Goal: Task Accomplishment & Management: Use online tool/utility

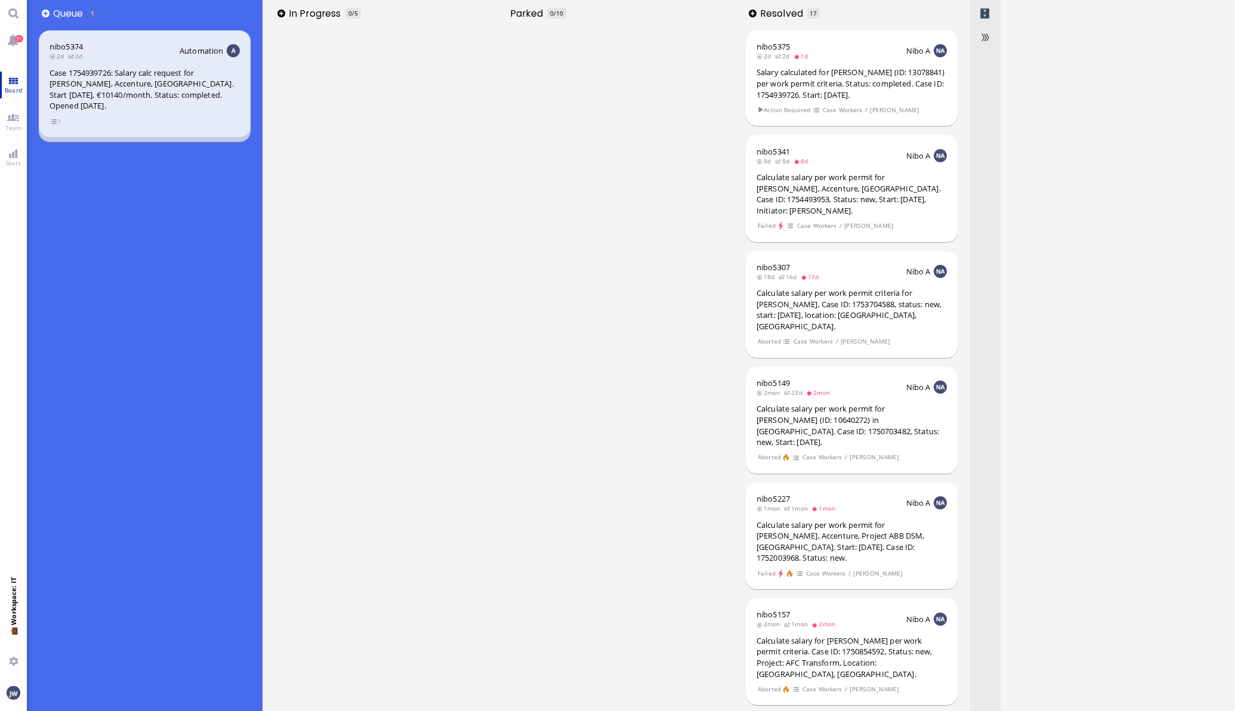
click at [14, 88] on span "Board" at bounding box center [13, 90] width 23 height 8
click at [9, 118] on link "Team" at bounding box center [13, 121] width 27 height 27
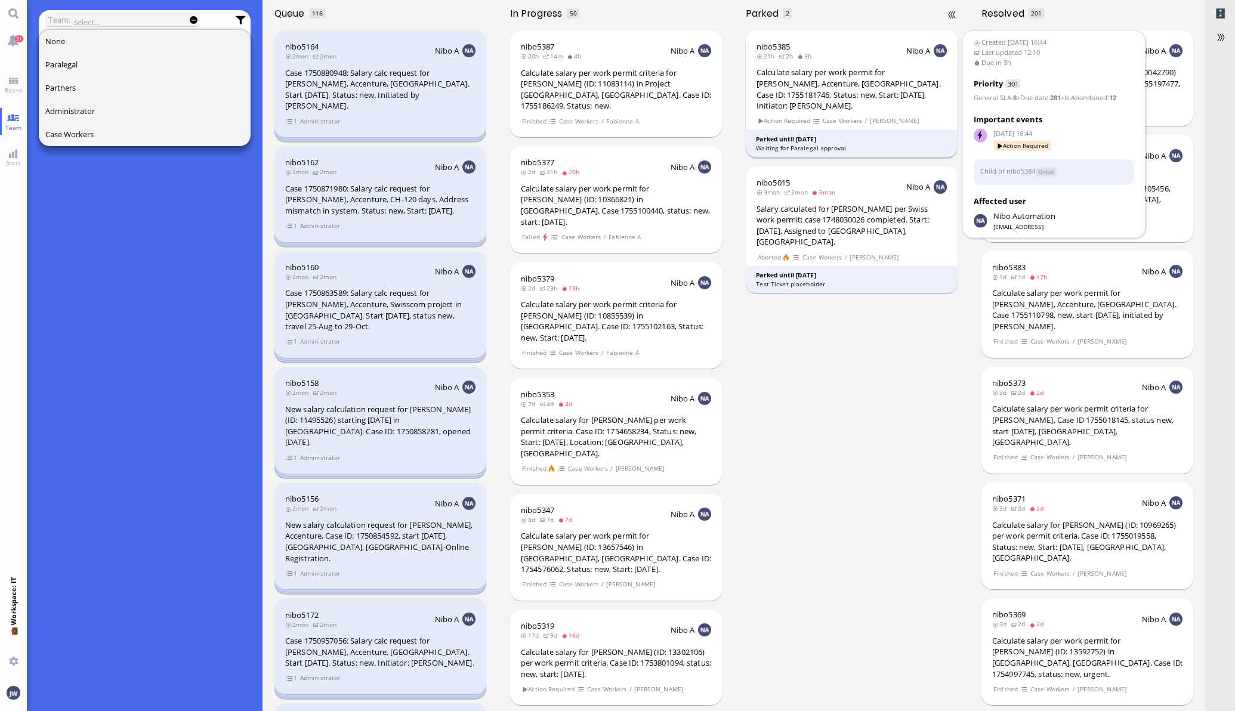
click at [838, 97] on div "Calculate salary per work permit for [PERSON_NAME], Accenture, [GEOGRAPHIC_DATA…" at bounding box center [851, 89] width 190 height 44
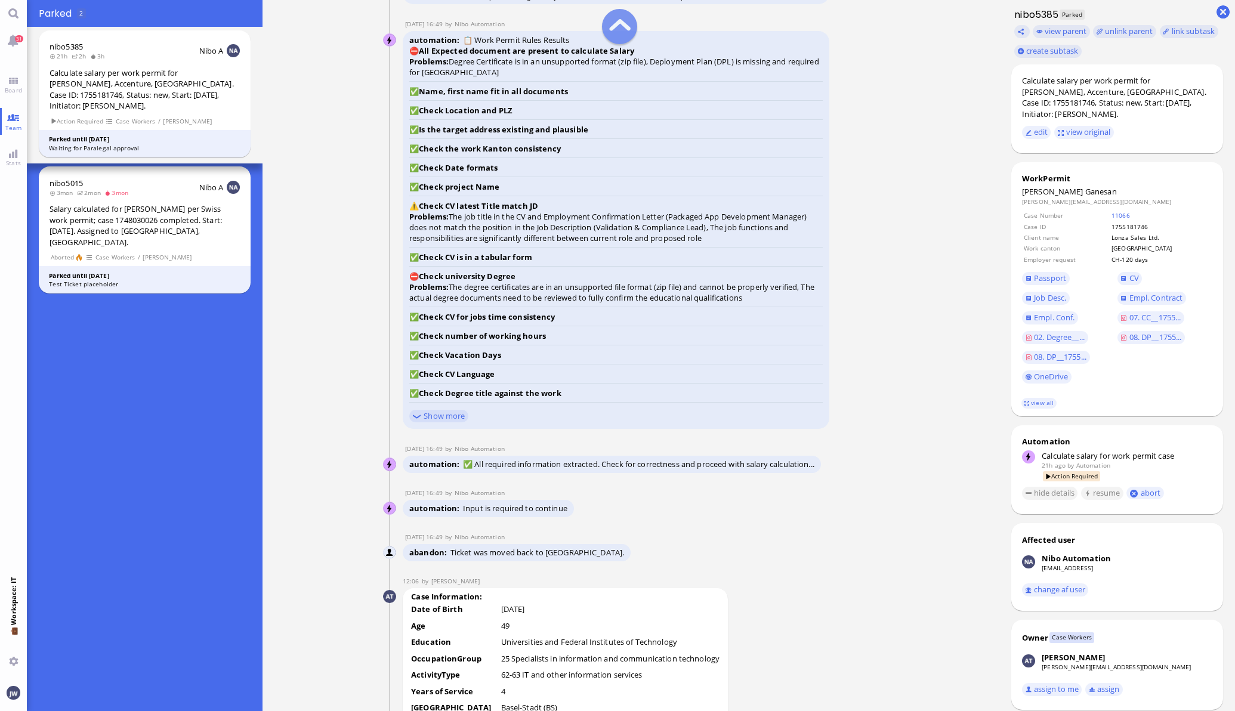
scroll to position [-2087, 0]
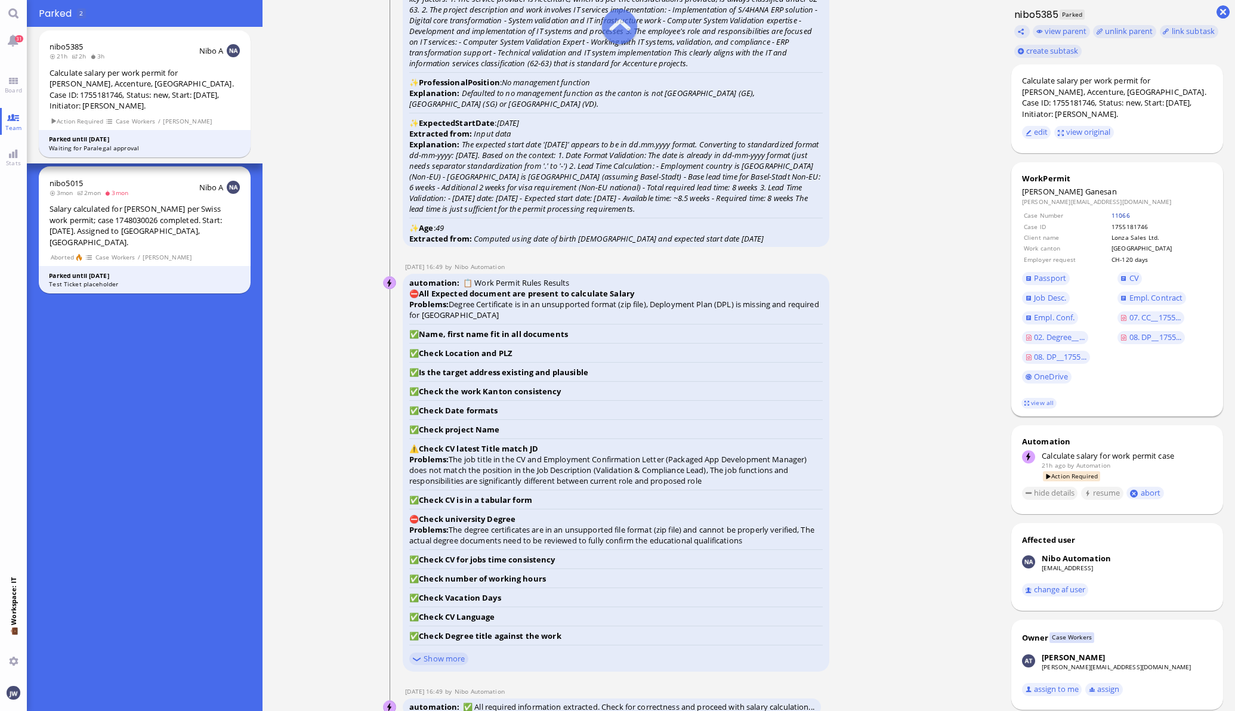
click at [1116, 212] on link "11066" at bounding box center [1120, 215] width 18 height 8
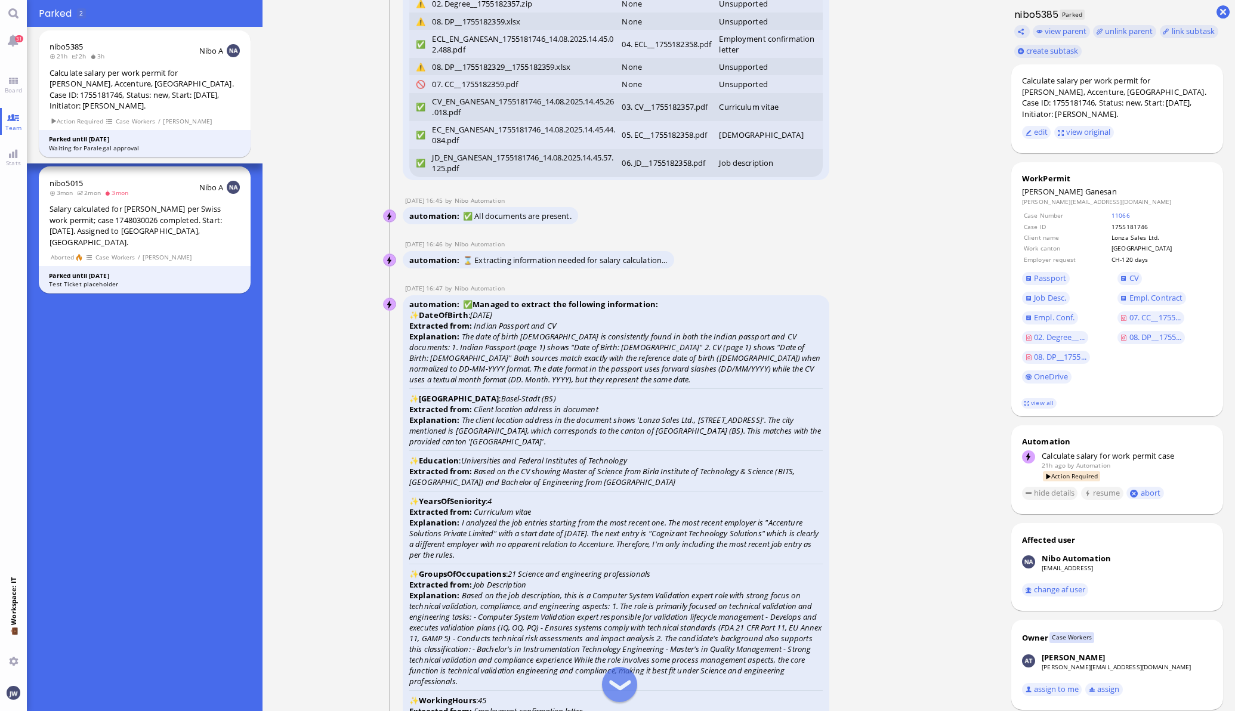
scroll to position [-2759, 0]
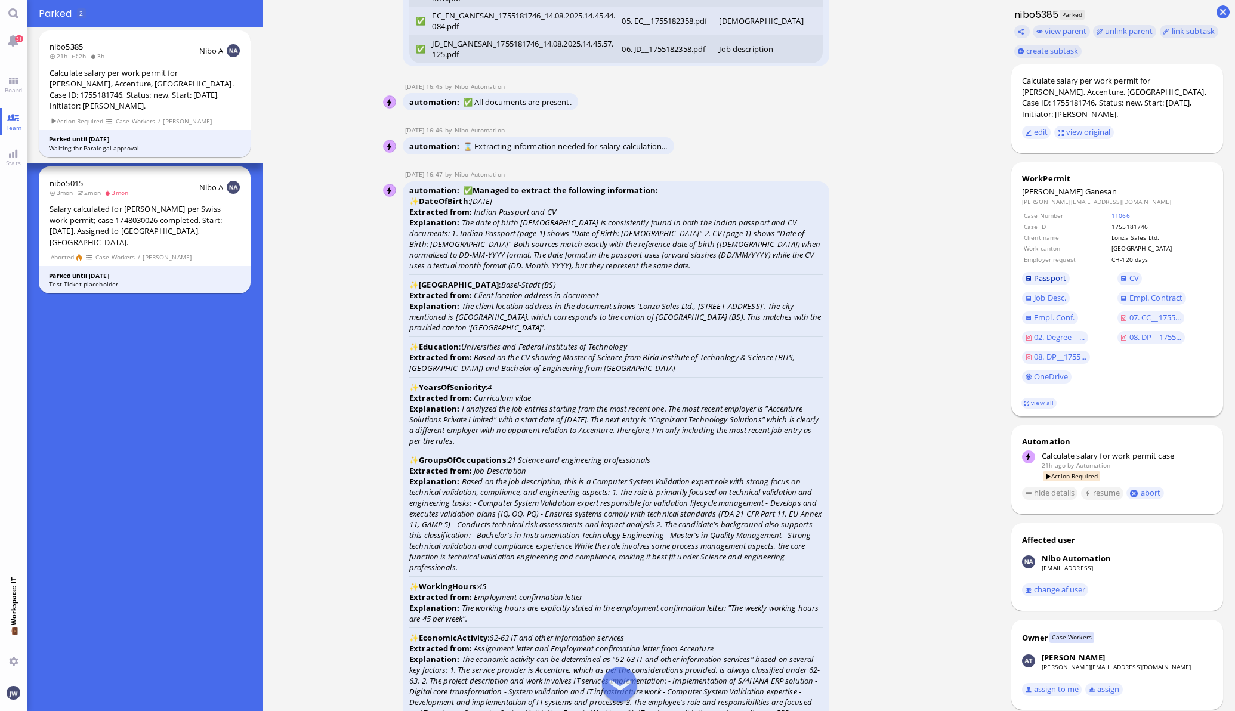
click at [1042, 276] on span "Passport" at bounding box center [1050, 278] width 32 height 11
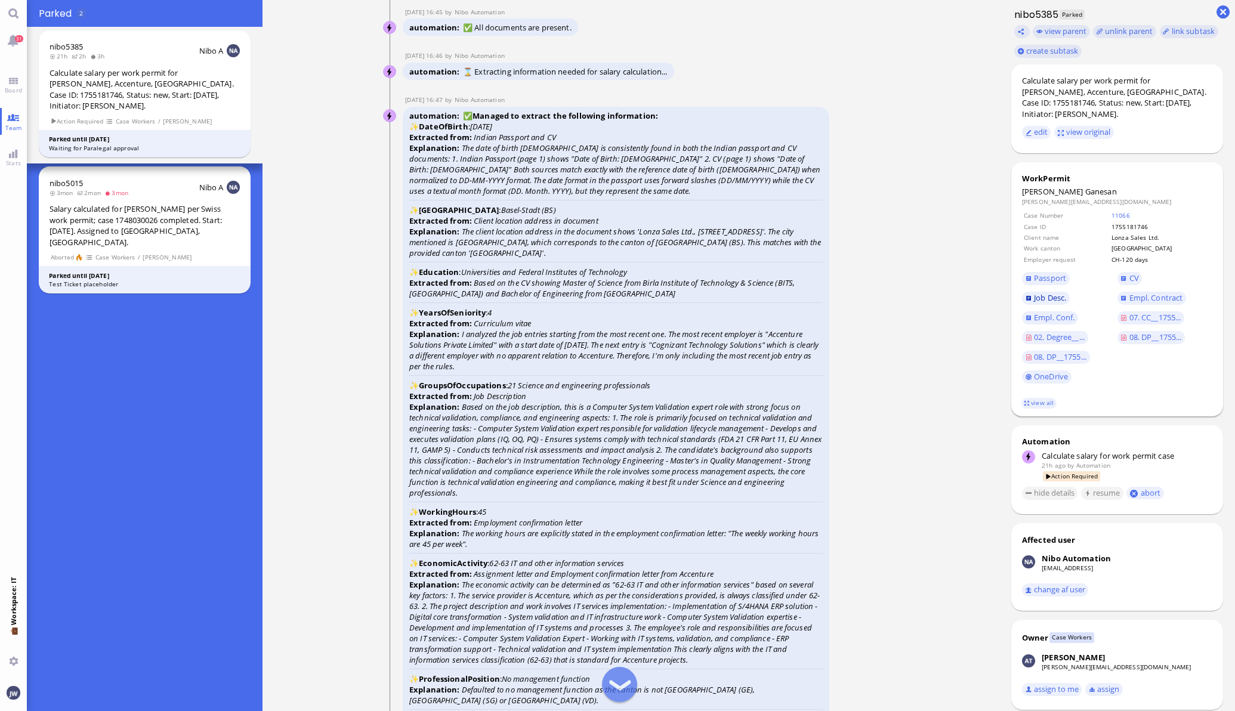
click at [1035, 301] on span "Job Desc." at bounding box center [1050, 297] width 32 height 11
click at [1044, 343] on link "02. Degree__..." at bounding box center [1055, 337] width 66 height 13
click at [1041, 316] on span "Empl. Conf." at bounding box center [1054, 317] width 41 height 11
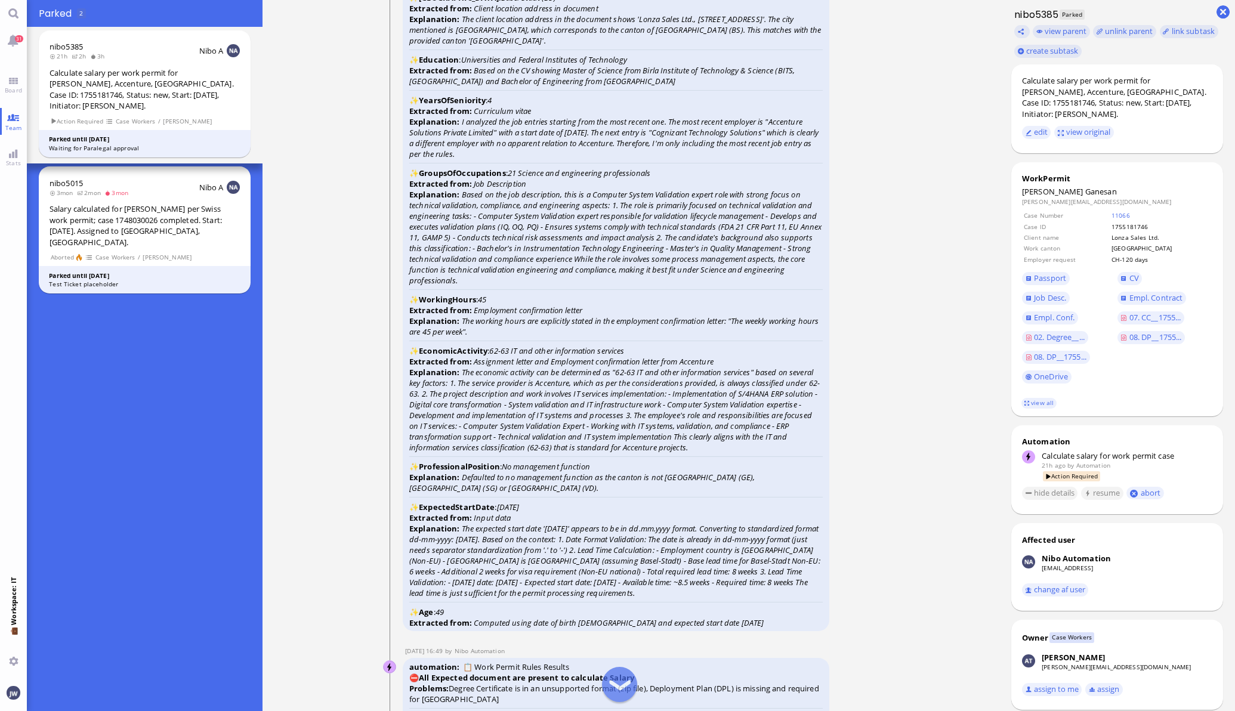
scroll to position [-2461, 0]
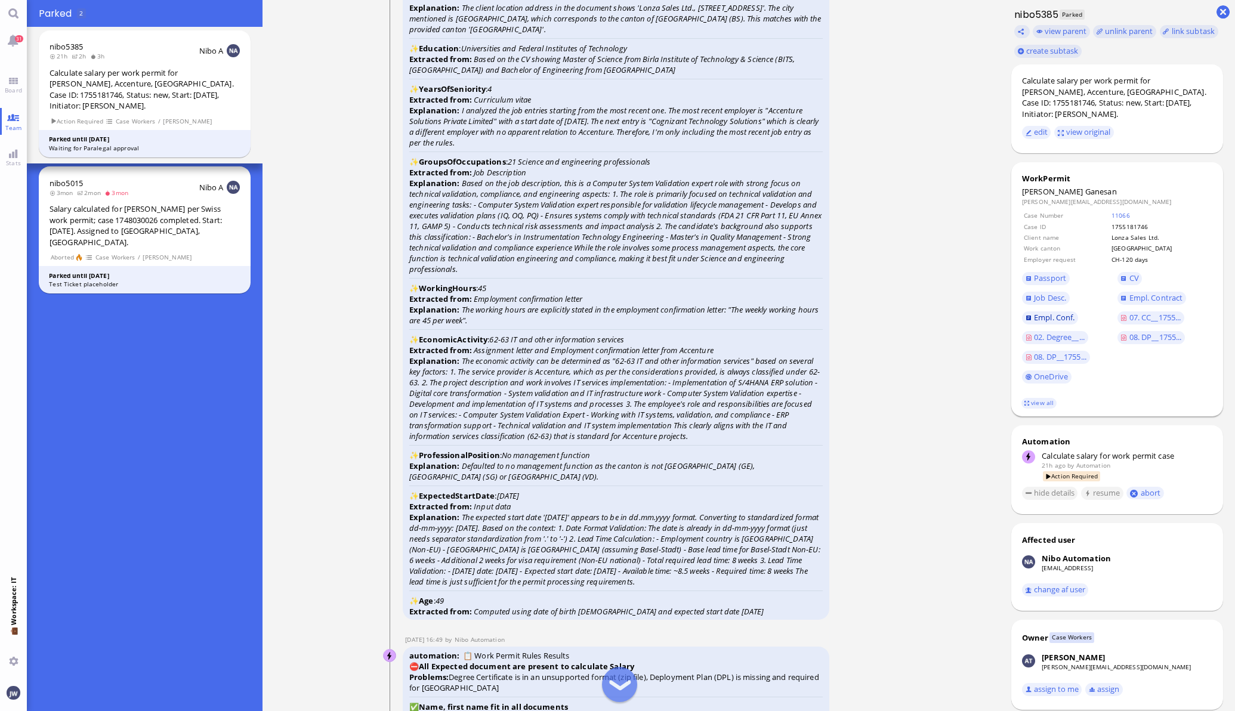
click at [1065, 319] on link "Empl. Conf." at bounding box center [1050, 317] width 56 height 13
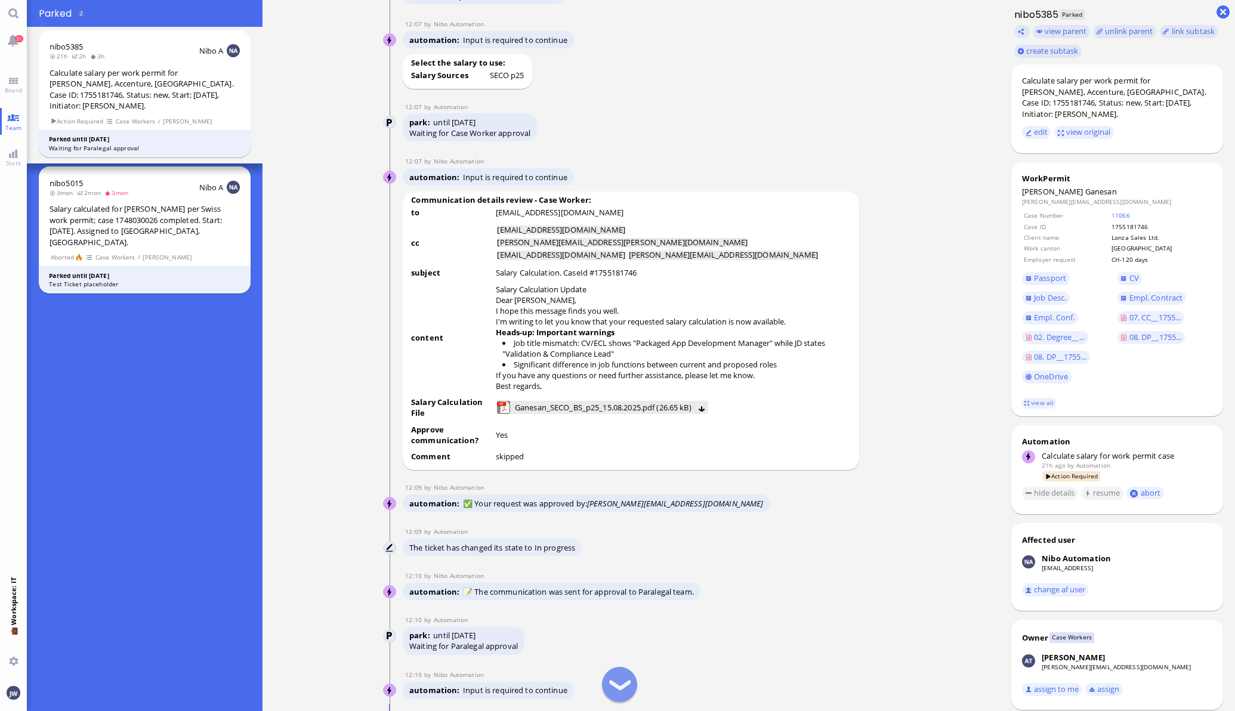
scroll to position [-671, 0]
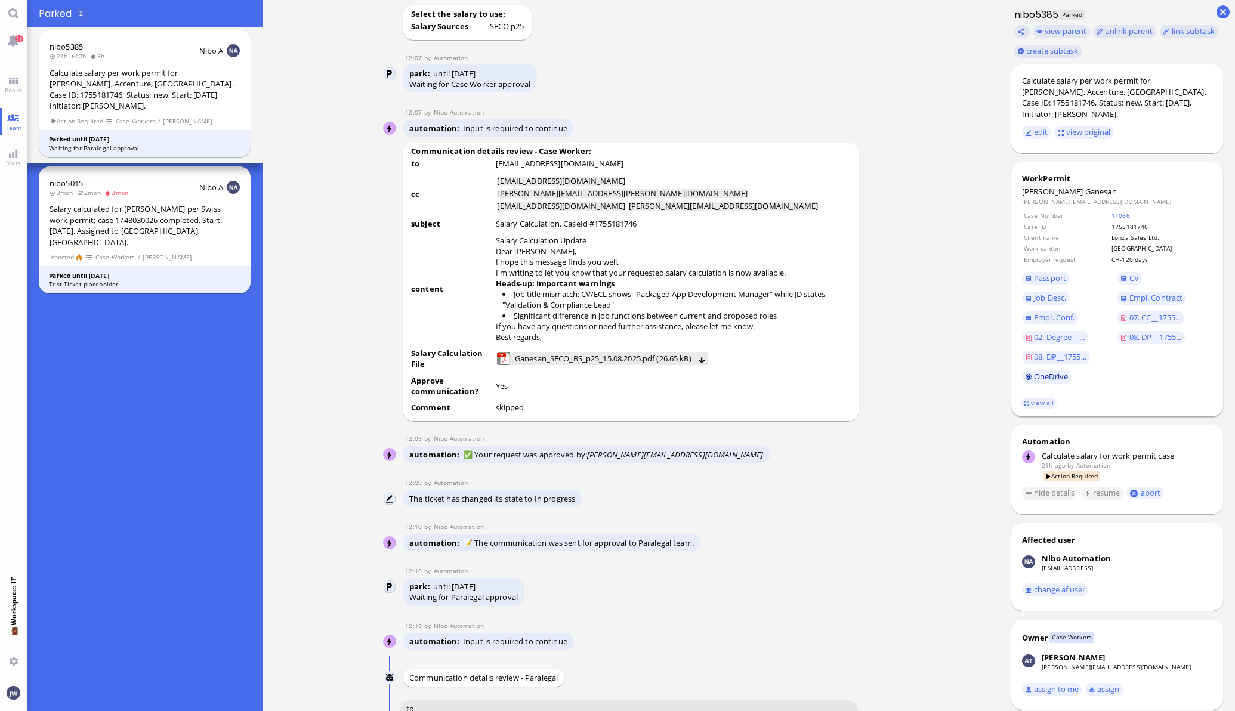
click at [1058, 376] on link "OneDrive" at bounding box center [1047, 376] width 50 height 13
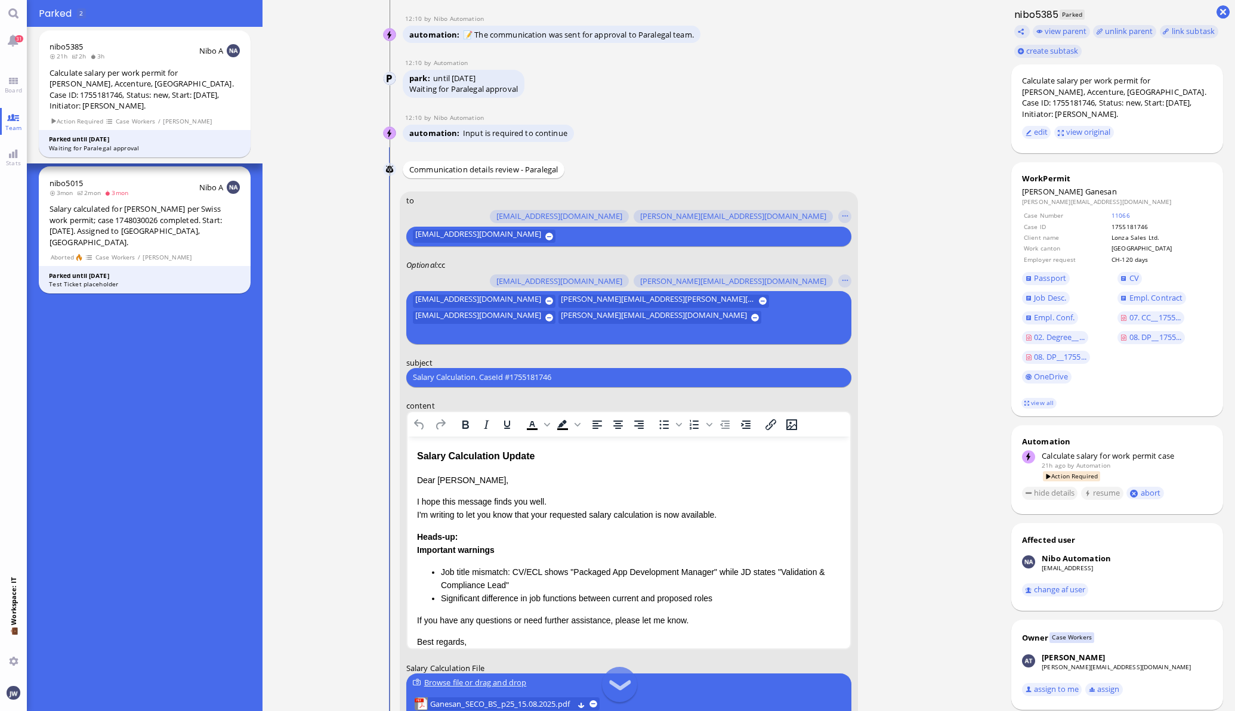
scroll to position [-74, 0]
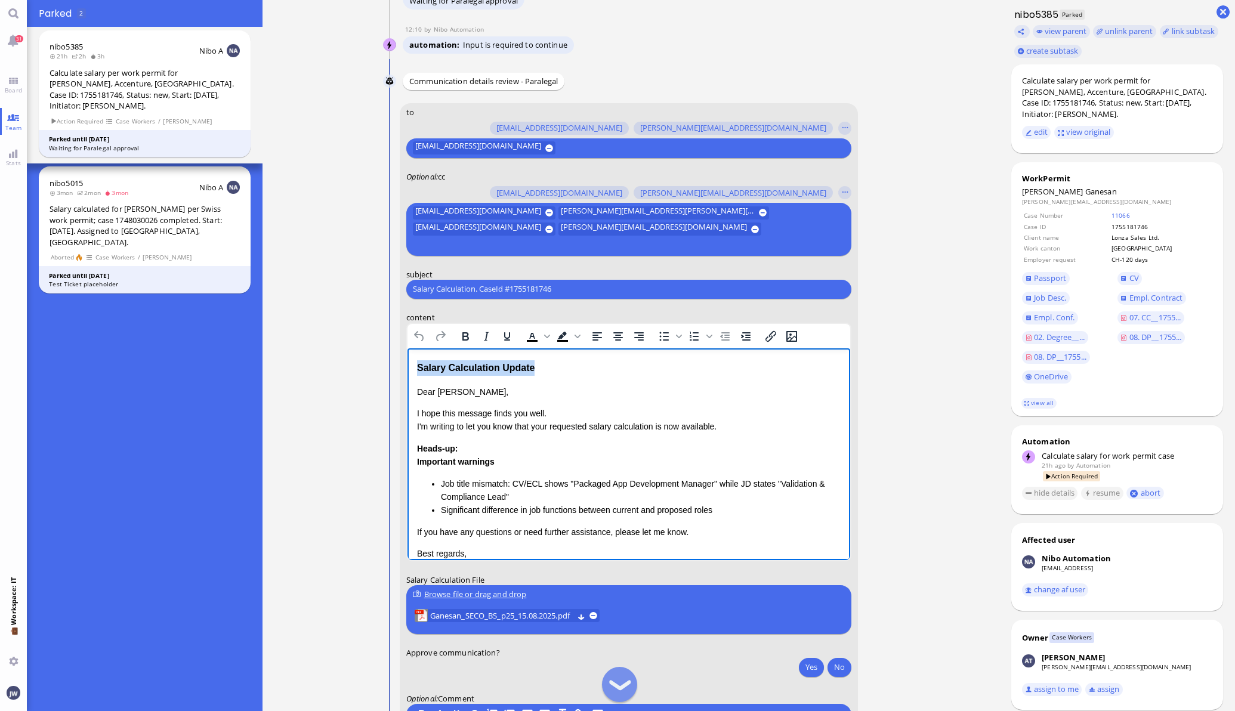
drag, startPoint x: 524, startPoint y: 369, endPoint x: 380, endPoint y: 365, distance: 144.4
click at [407, 365] on html "Salary Calculation Update Dear [PERSON_NAME], I hope this message finds you wel…" at bounding box center [628, 460] width 443 height 224
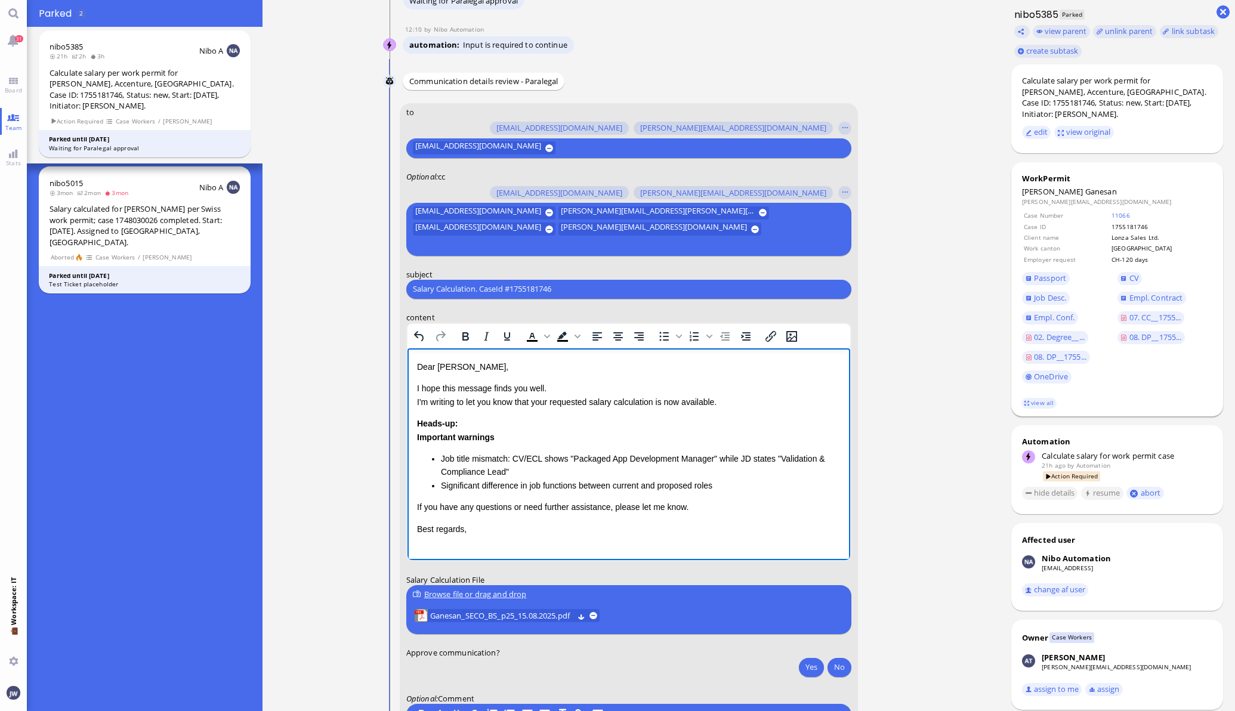
click at [1085, 187] on span "Ganesan" at bounding box center [1101, 191] width 32 height 11
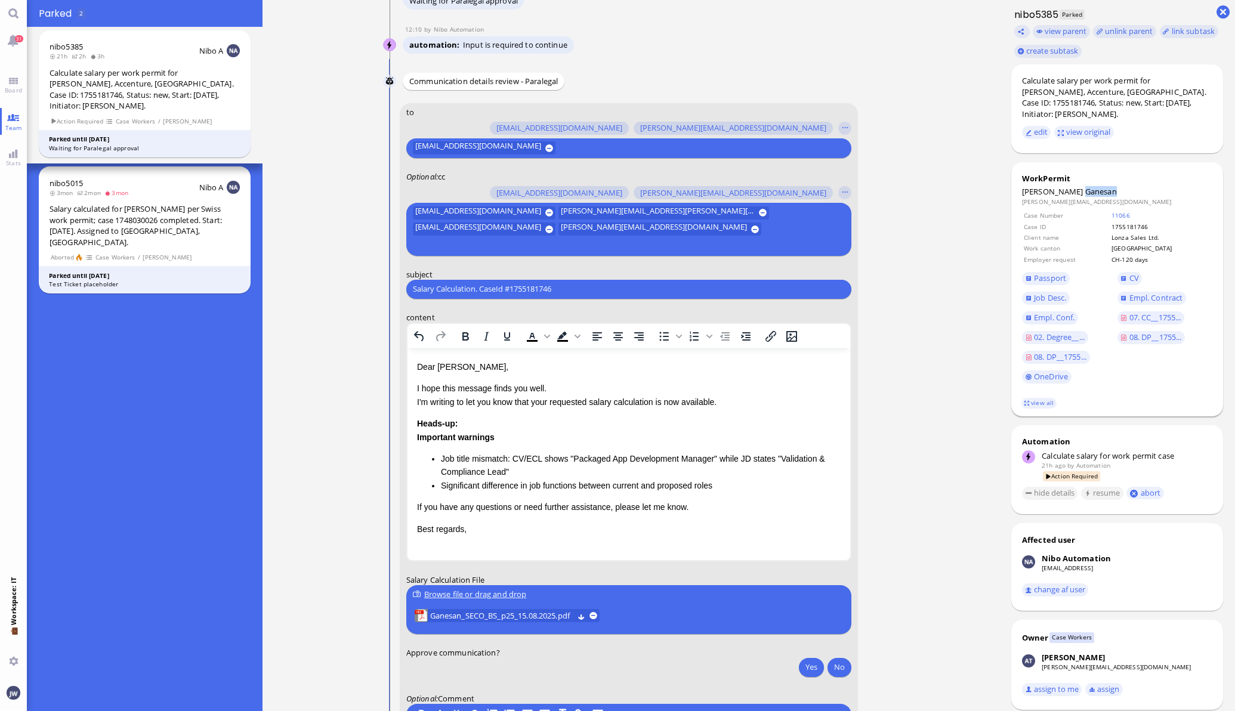
click at [1085, 187] on span "Ganesan" at bounding box center [1101, 191] width 32 height 11
copy span "Ganesan"
click at [509, 281] on div "Salary Calculation. CaseId #1755181746 Please type something" at bounding box center [628, 288] width 445 height 19
click at [509, 286] on input "Salary Calculation. CaseId #1755181746" at bounding box center [629, 289] width 432 height 13
paste input "PazPerTout new case: [PERSON_NAME] (1755181746 / 13278366), Employer Request: C…"
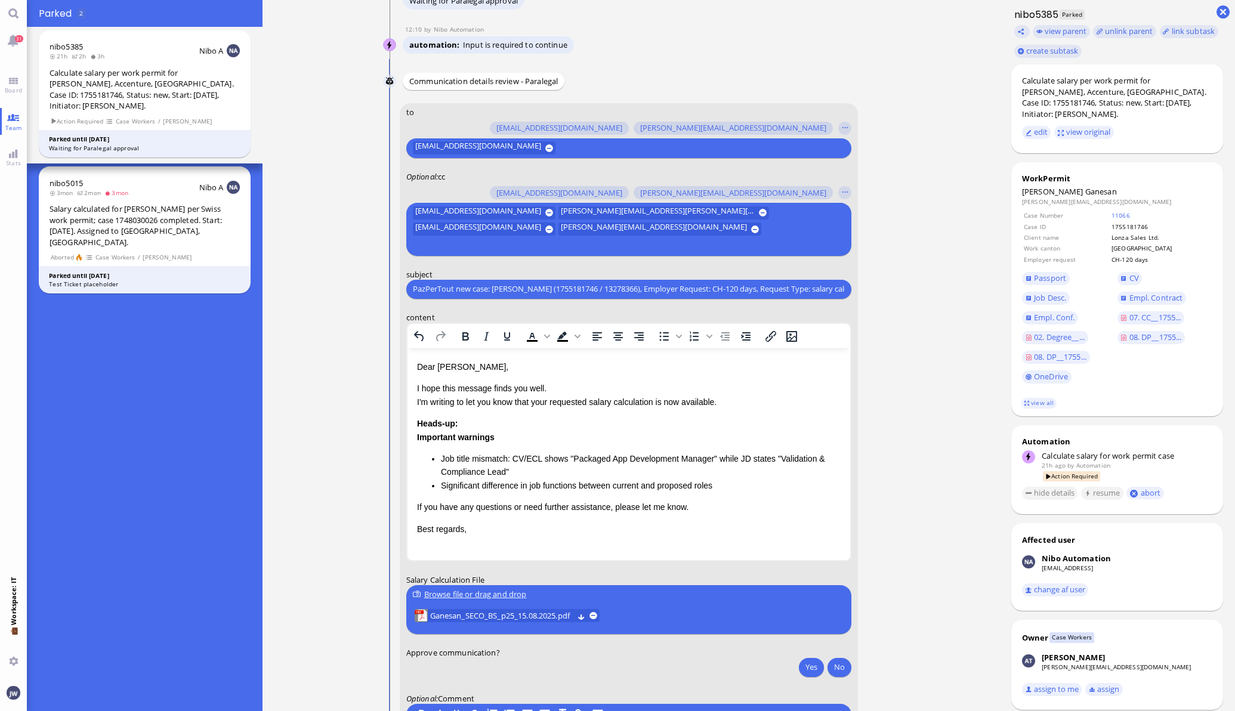
scroll to position [0, 38]
type input "PazPerTout new case: [PERSON_NAME] (1755181746 / 13278366), Employer Request: C…"
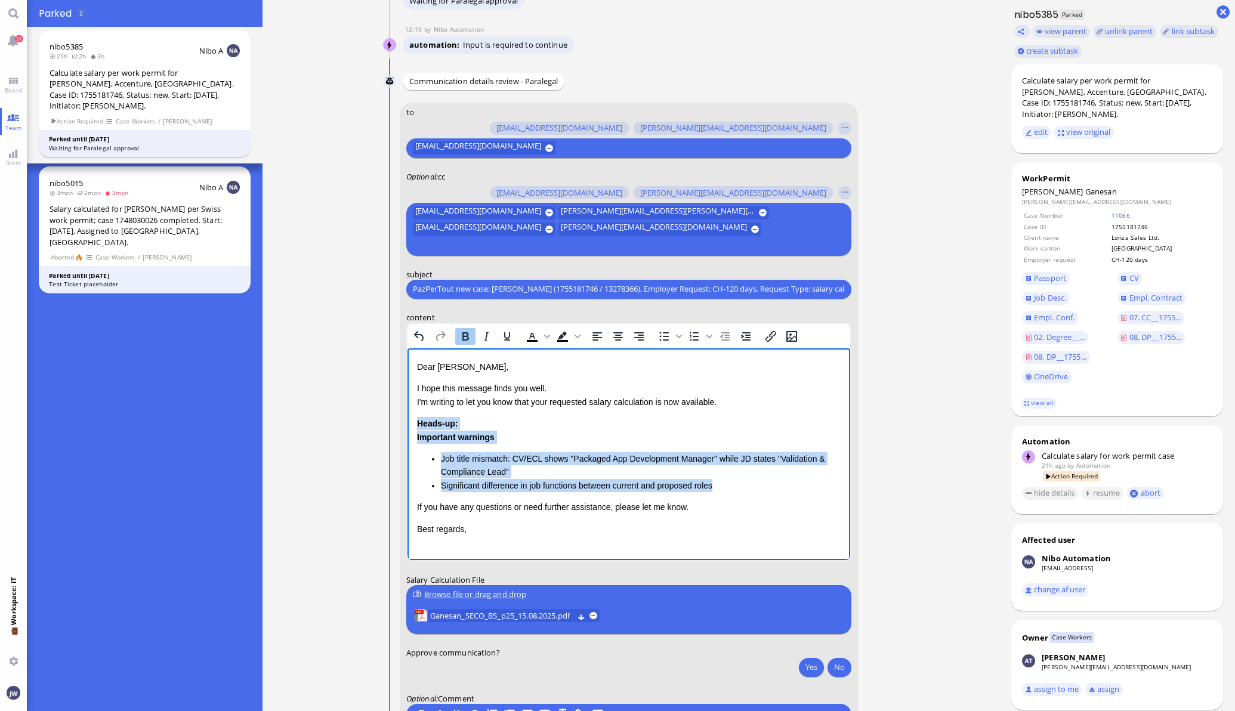
drag, startPoint x: 418, startPoint y: 422, endPoint x: 715, endPoint y: 490, distance: 304.1
click at [715, 490] on div "Heads-up: Important warnings Job title mismatch: CV/ECL shows "Packaged App Dev…" at bounding box center [628, 453] width 424 height 75
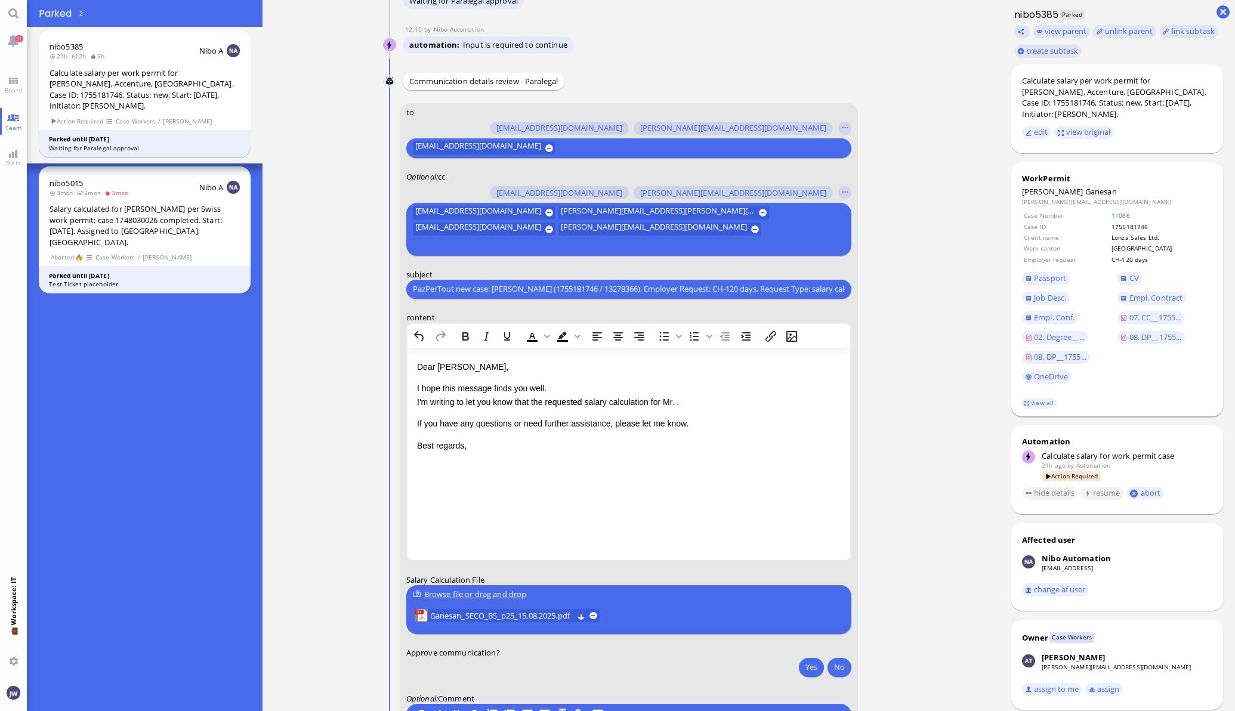
click at [1085, 197] on span "Ganesan" at bounding box center [1101, 191] width 32 height 11
copy span "Ganesan"
click at [680, 401] on p "I hope this message finds you well. I'm writing to let you know that the reques…" at bounding box center [628, 394] width 424 height 27
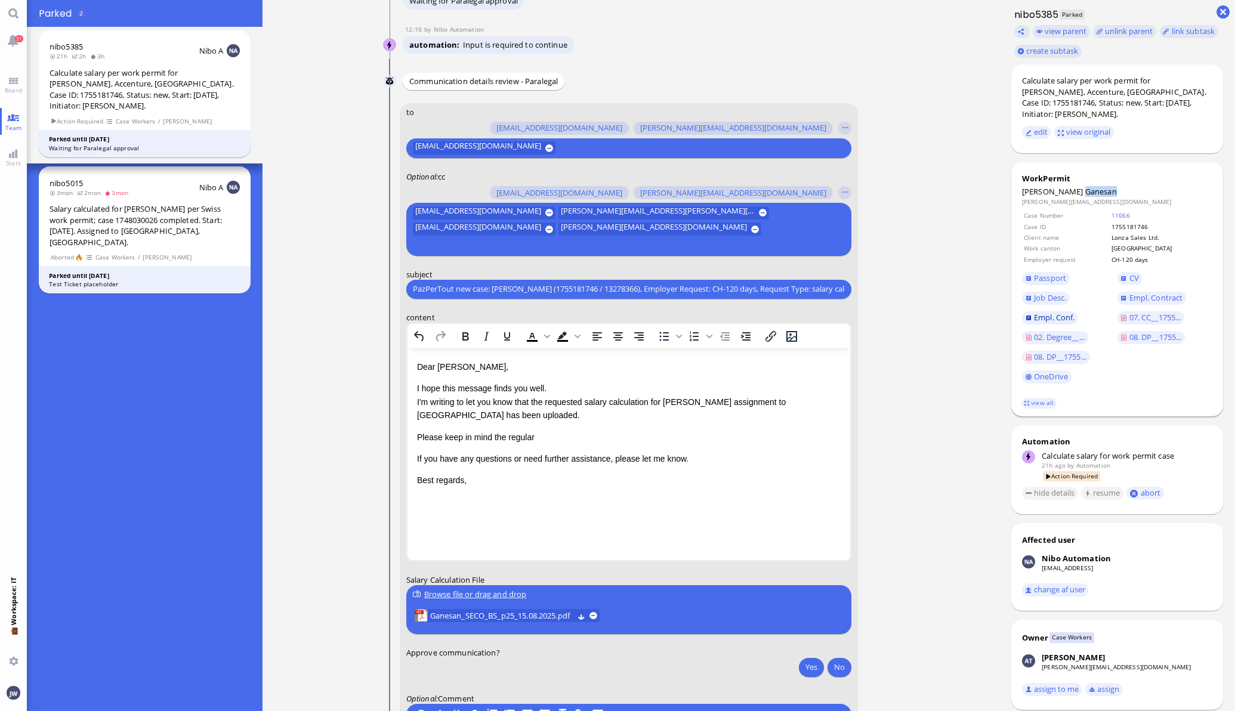
click at [1041, 316] on span "Empl. Conf." at bounding box center [1054, 317] width 41 height 11
click at [546, 434] on p "Please keep in mind the regular" at bounding box center [628, 436] width 424 height 13
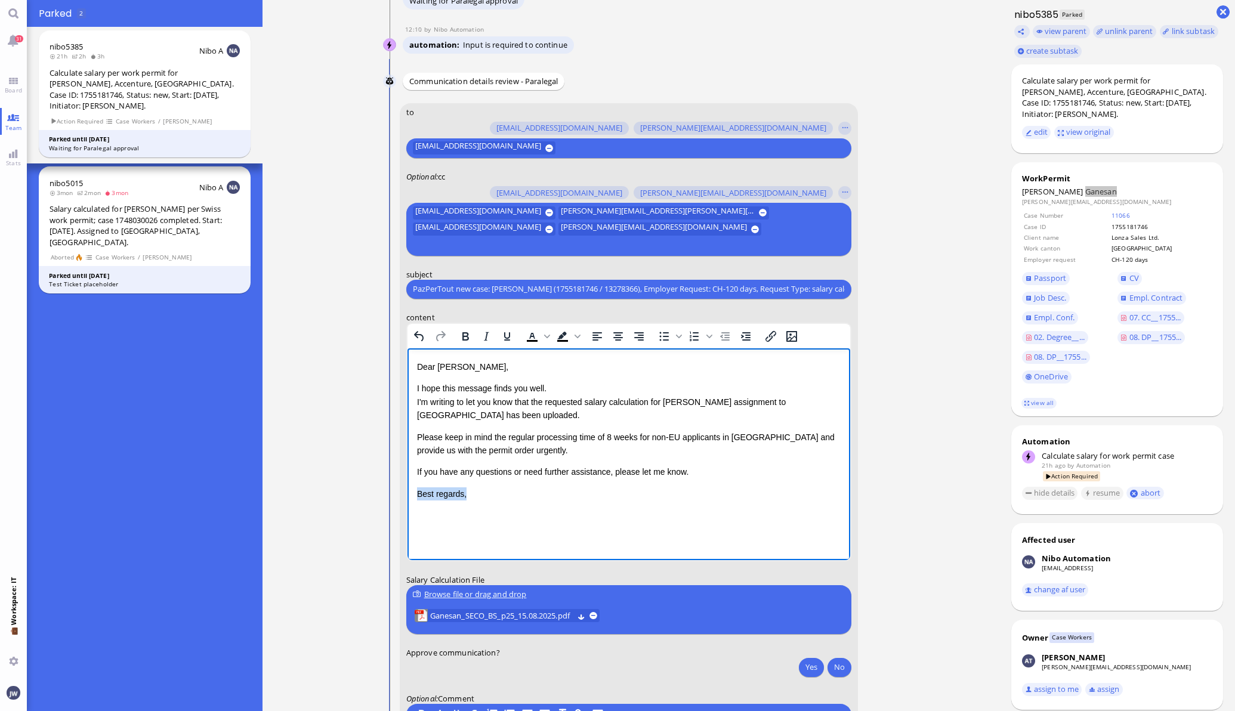
drag, startPoint x: 491, startPoint y: 492, endPoint x: 399, endPoint y: 503, distance: 92.5
click at [407, 503] on html "Dear [PERSON_NAME], I hope this message finds you well. I'm writing to let you …" at bounding box center [628, 430] width 443 height 164
click at [468, 609] on span "Ganesan_SECO_BS_p25_15.08.2025.pdf" at bounding box center [501, 615] width 143 height 13
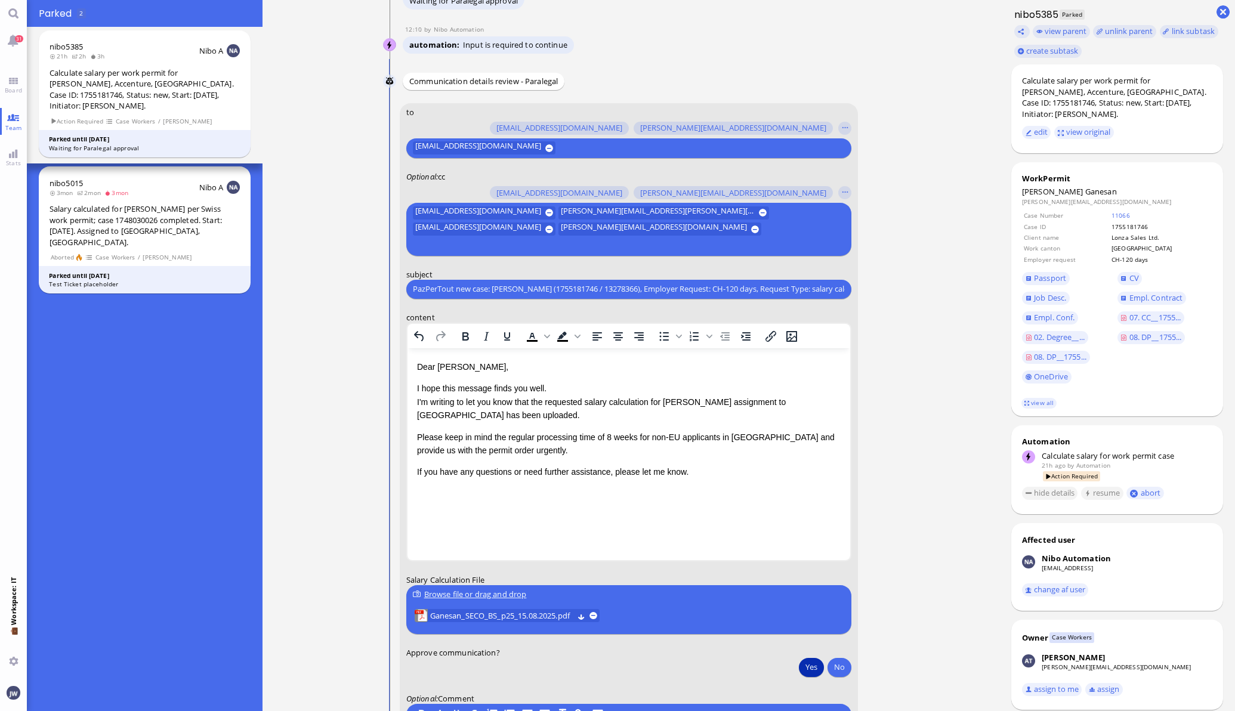
click at [802, 663] on button "Yes" at bounding box center [811, 666] width 25 height 19
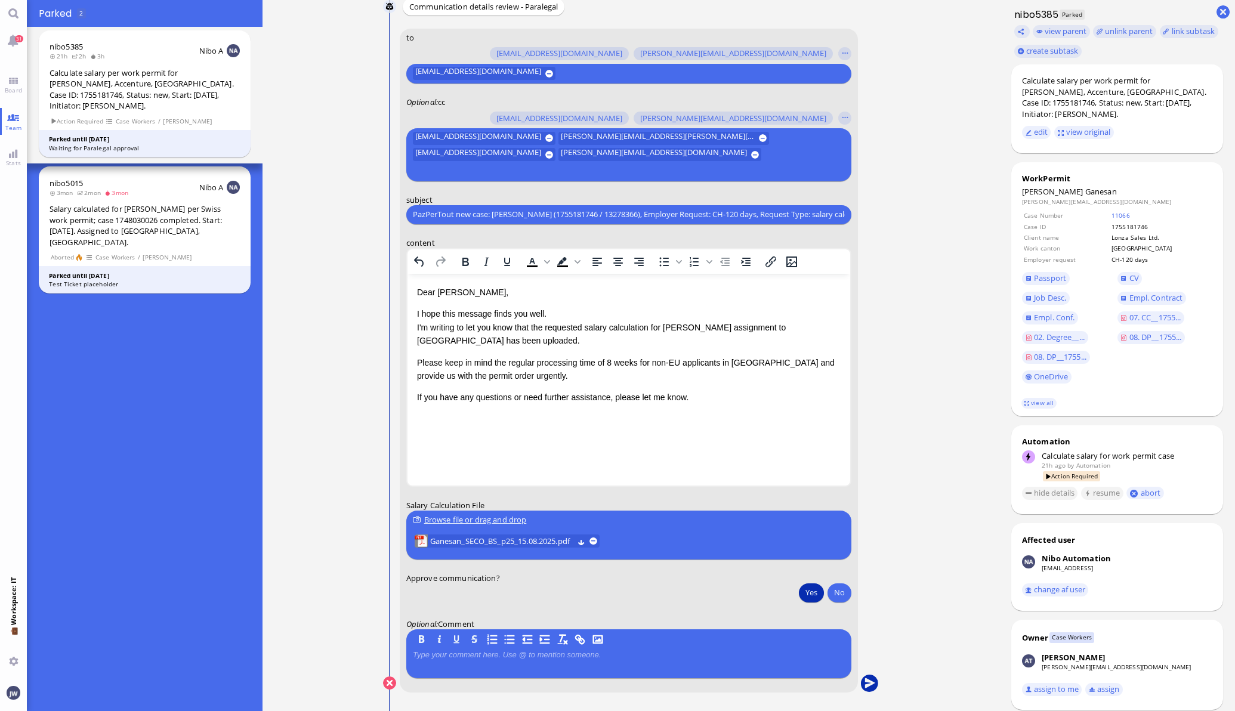
click at [861, 683] on button "submit" at bounding box center [869, 684] width 18 height 18
